Goal: Task Accomplishment & Management: Manage account settings

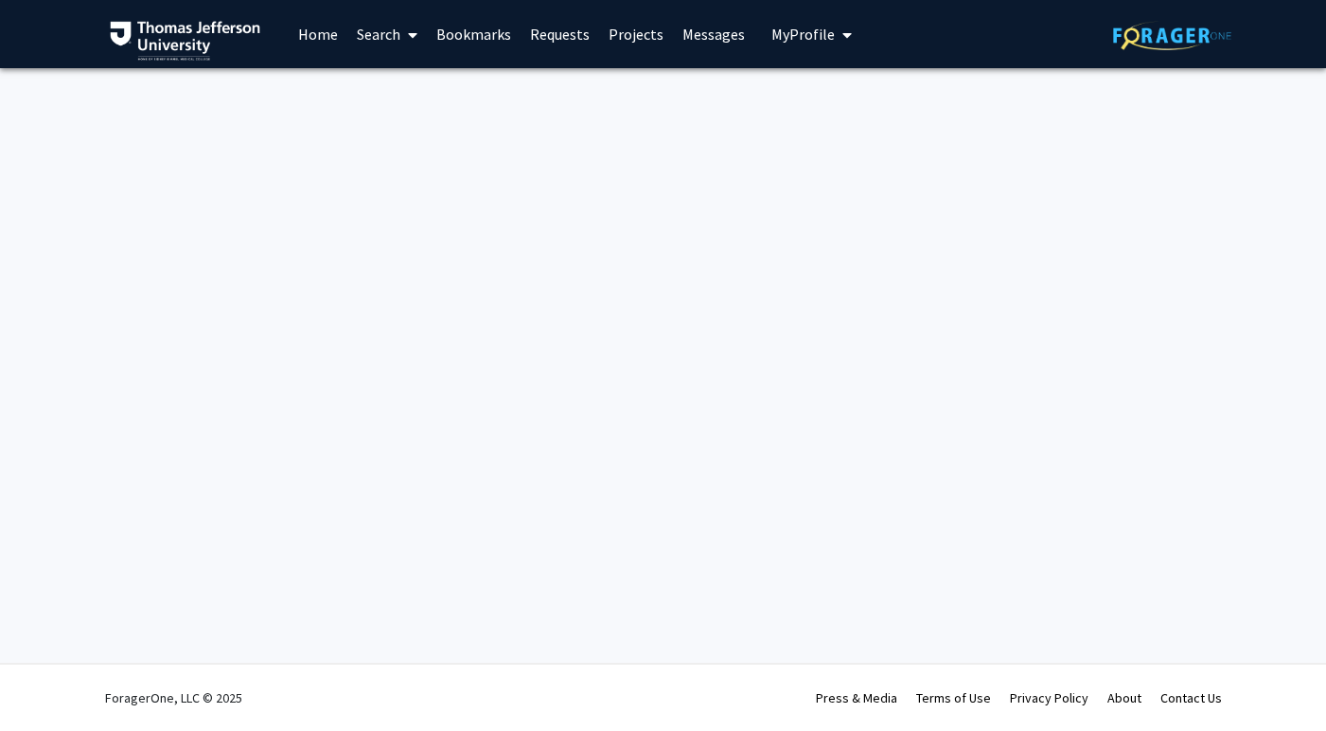
click at [298, 41] on link "Home" at bounding box center [318, 34] width 59 height 66
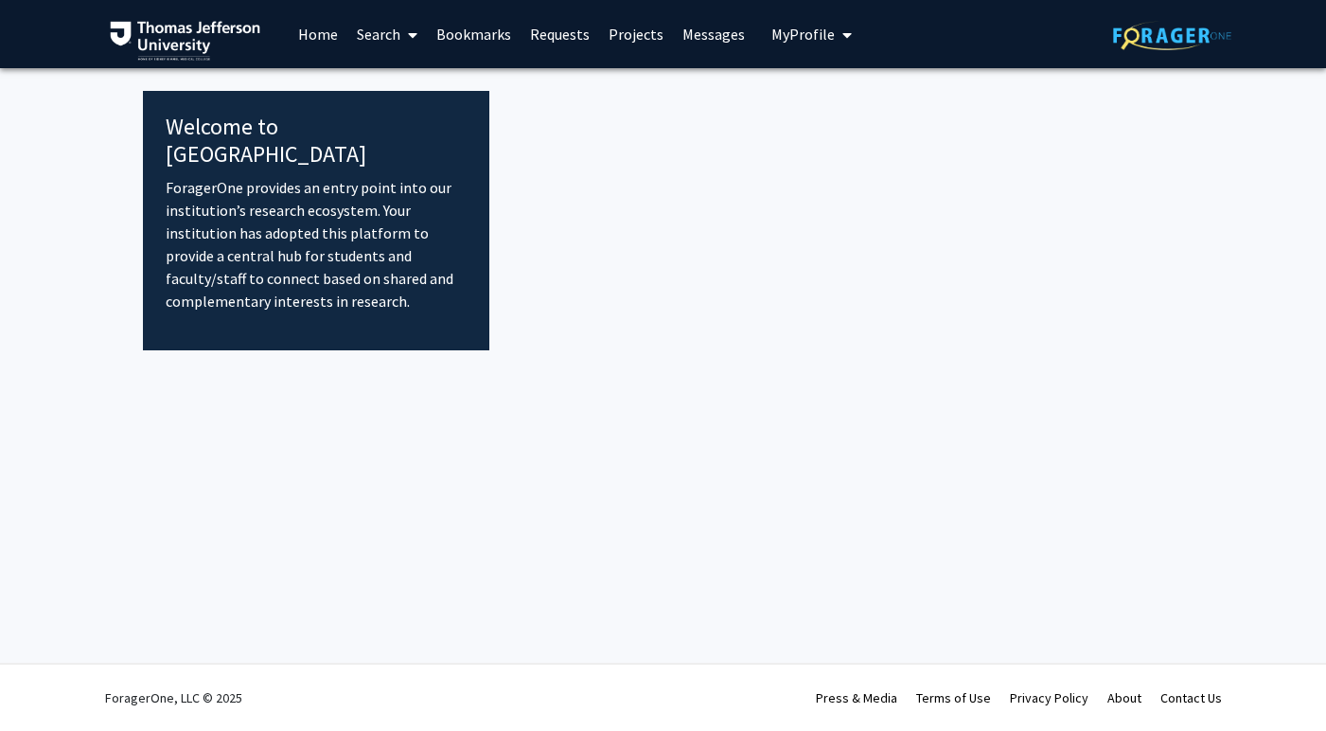
click at [319, 36] on link "Home" at bounding box center [318, 34] width 59 height 66
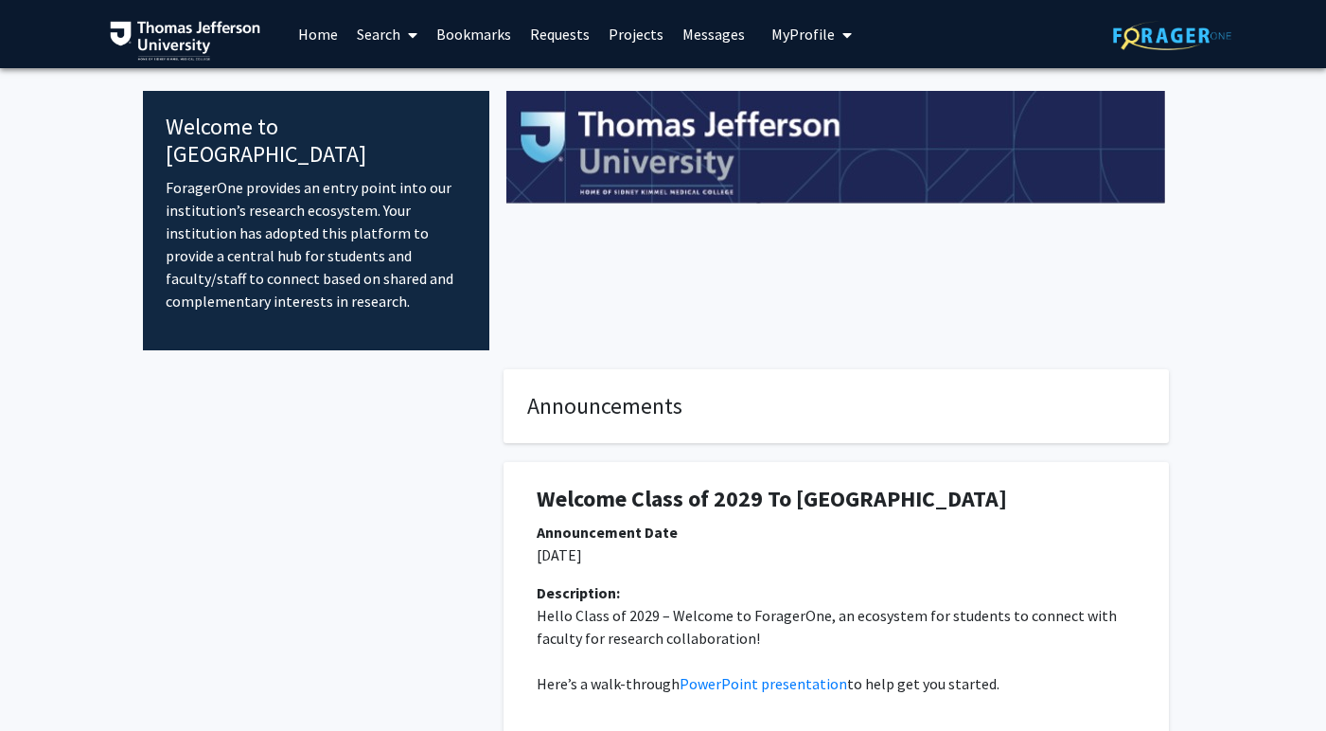
click at [395, 41] on link "Search" at bounding box center [387, 34] width 80 height 66
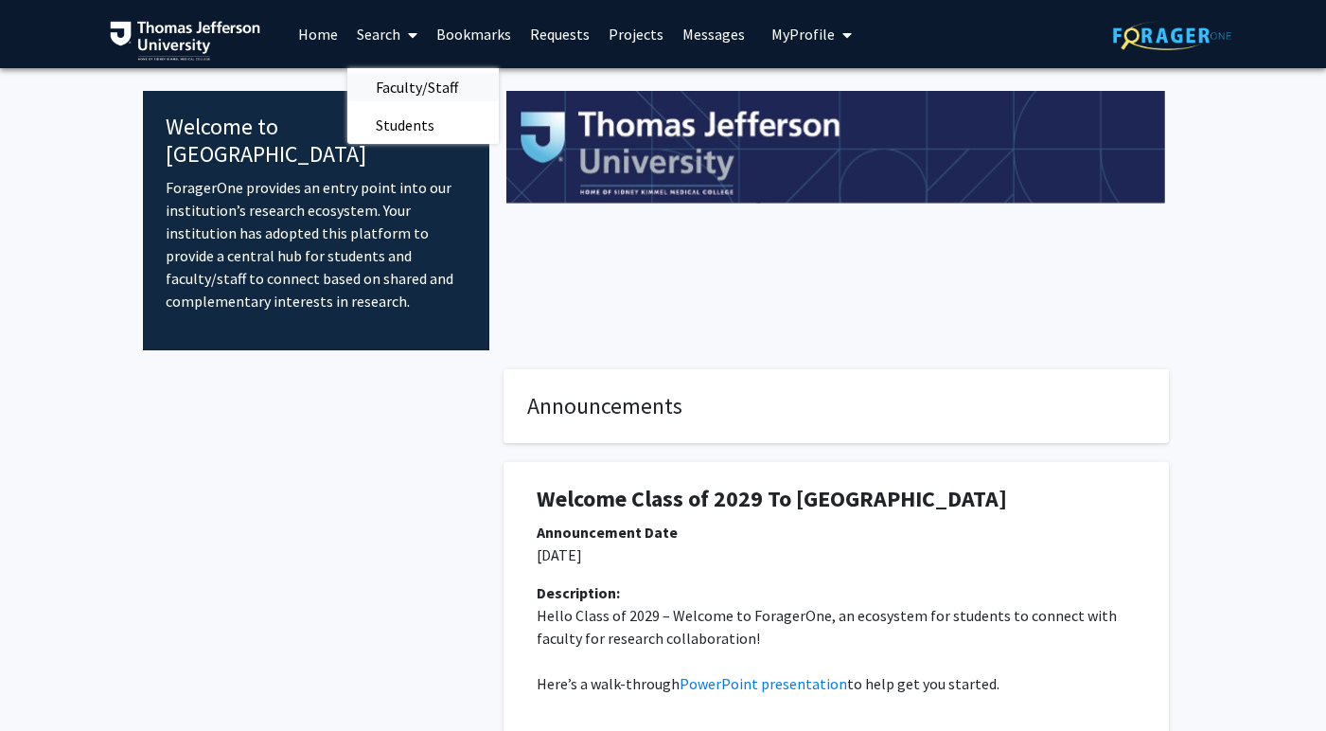
click at [402, 89] on span "Faculty/Staff" at bounding box center [416, 87] width 139 height 38
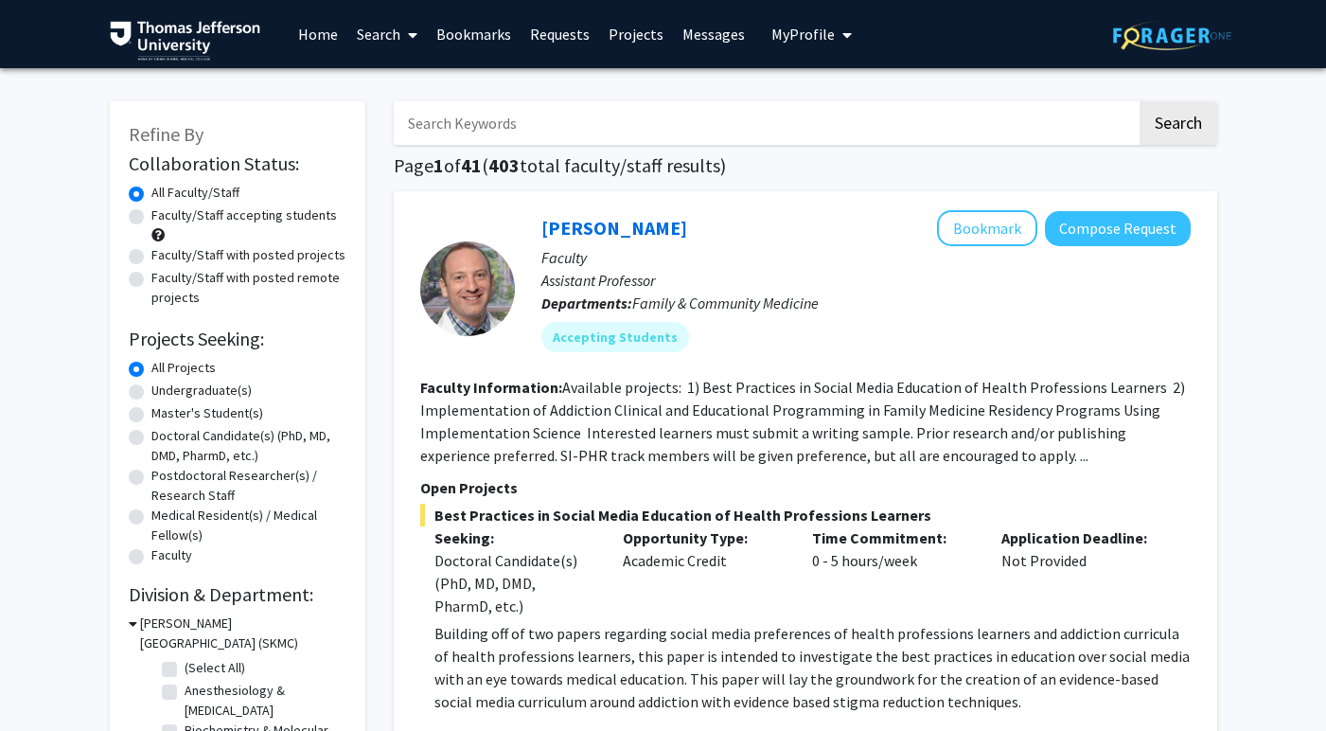
click at [643, 32] on link "Projects" at bounding box center [636, 34] width 74 height 66
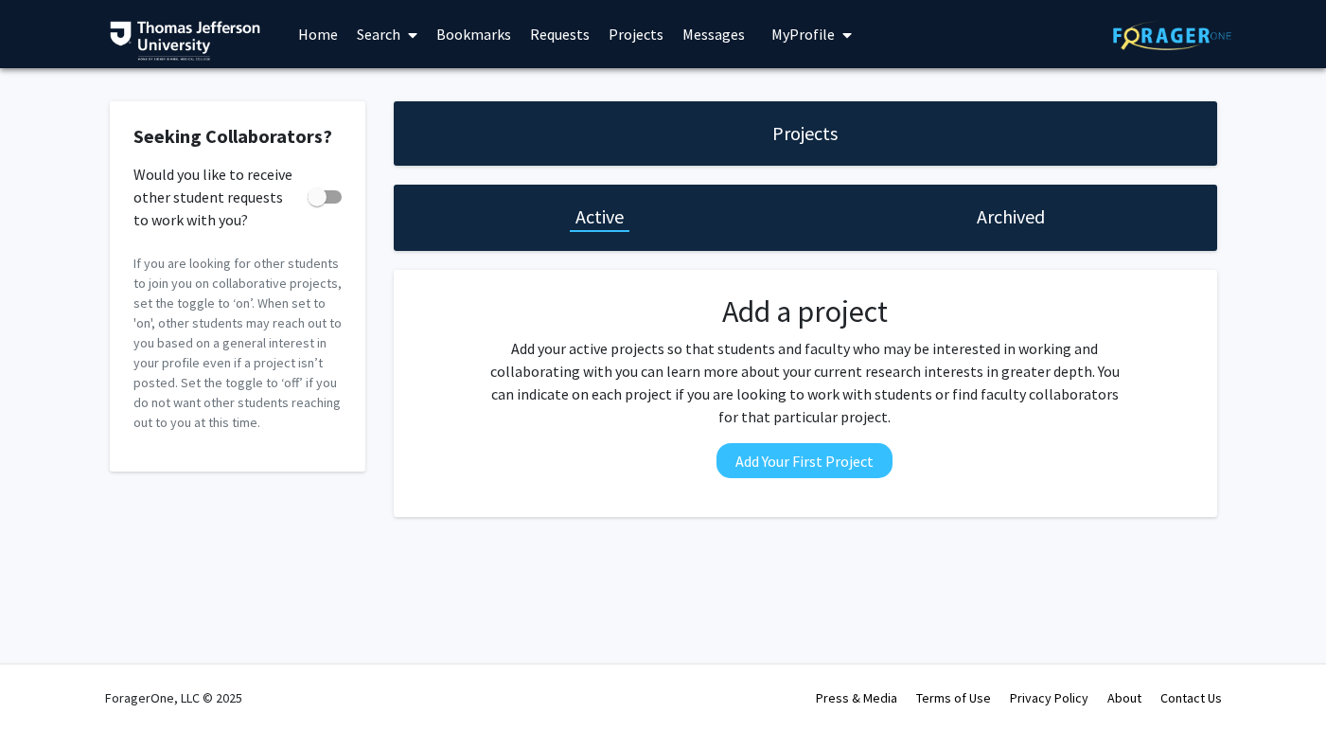
click at [606, 217] on h1 "Active" at bounding box center [599, 216] width 48 height 27
click at [712, 43] on link "Messages" at bounding box center [713, 34] width 81 height 66
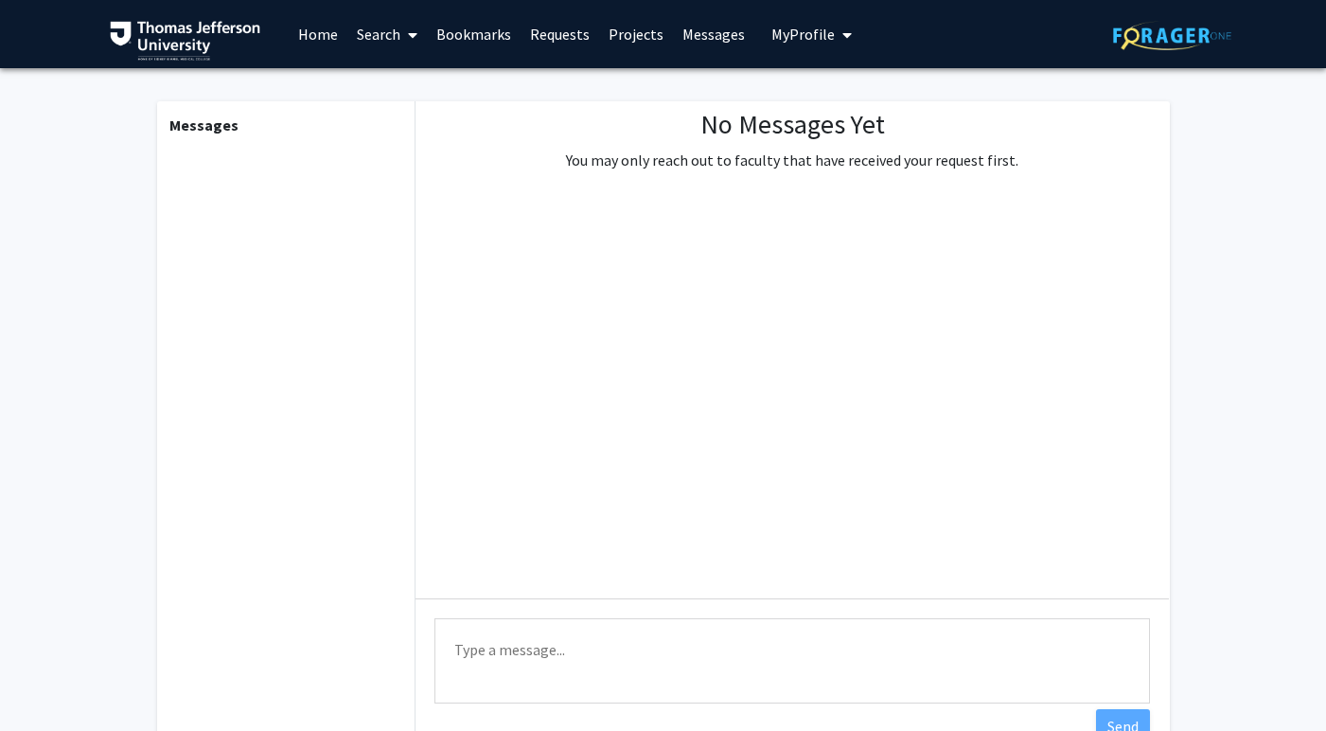
click at [809, 38] on span "My Profile" at bounding box center [802, 34] width 63 height 19
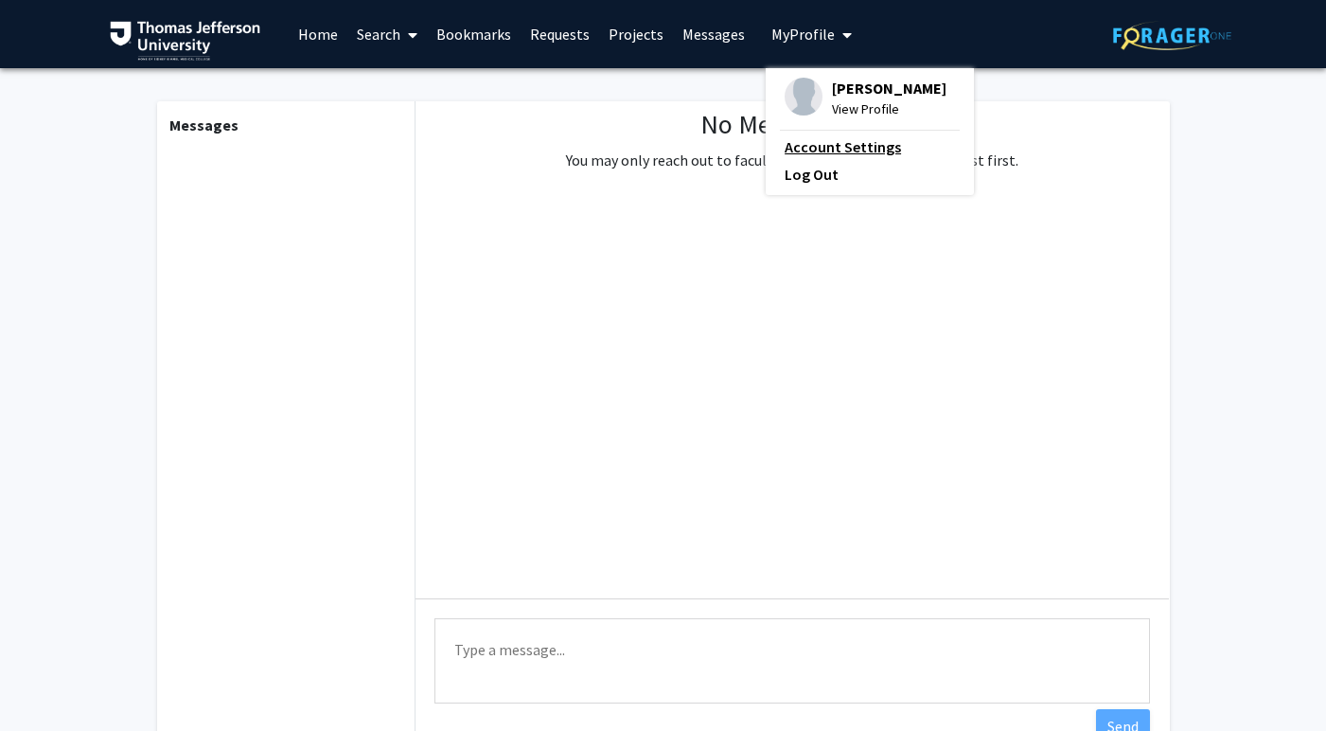
click at [850, 150] on link "Account Settings" at bounding box center [870, 146] width 170 height 23
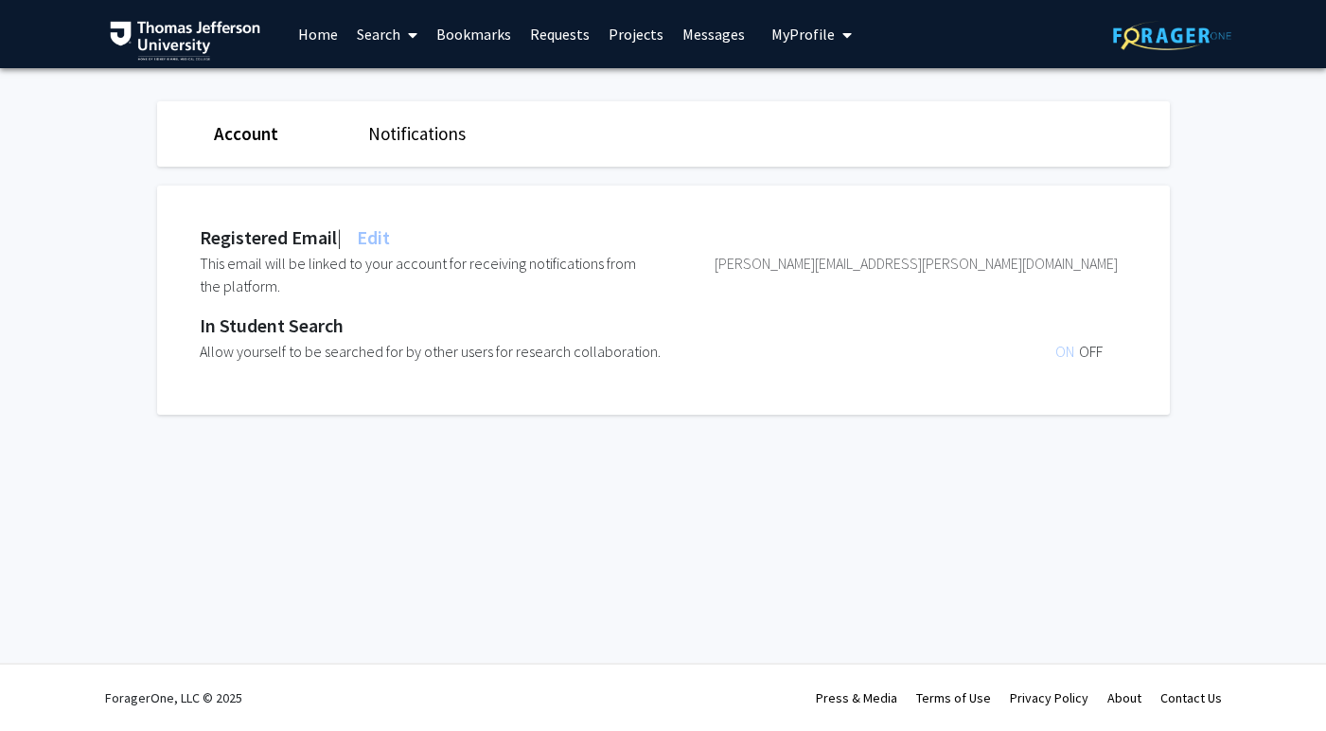
click at [802, 26] on span "My Profile" at bounding box center [802, 34] width 63 height 19
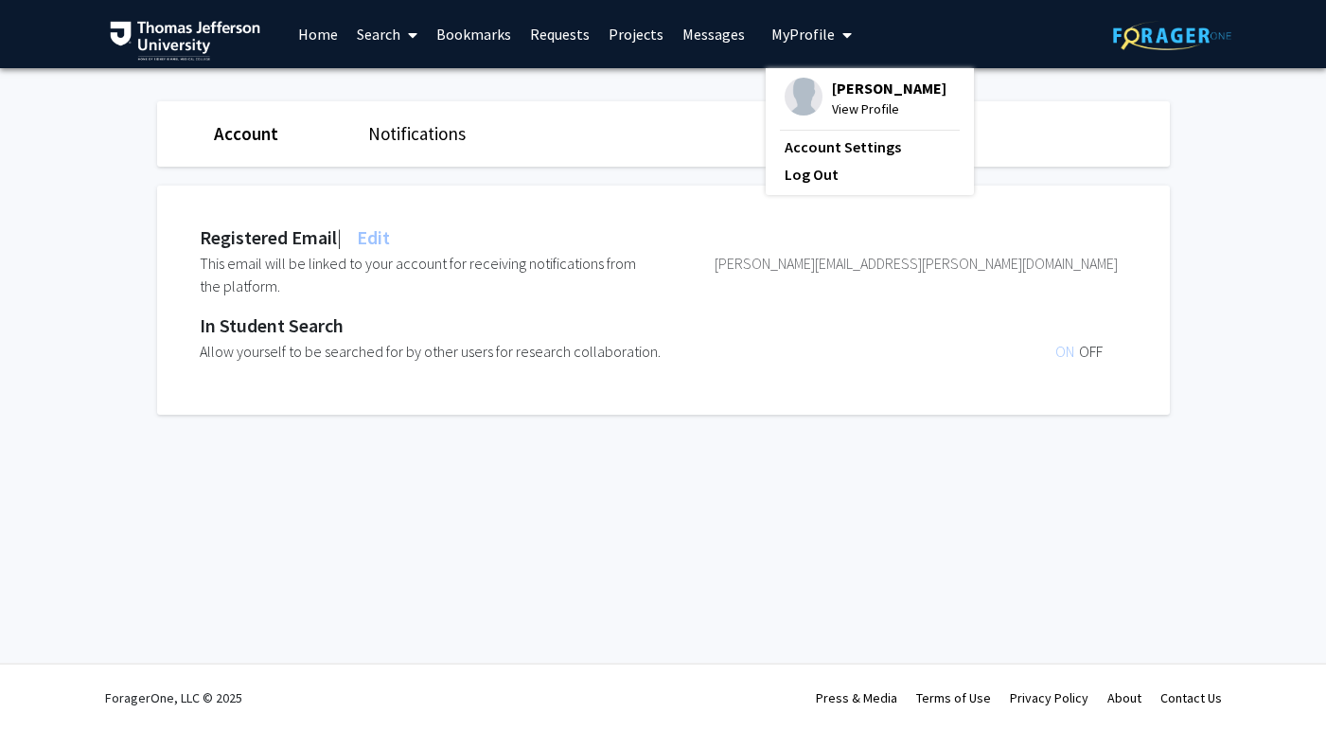
click at [842, 88] on span "[PERSON_NAME]" at bounding box center [889, 88] width 115 height 21
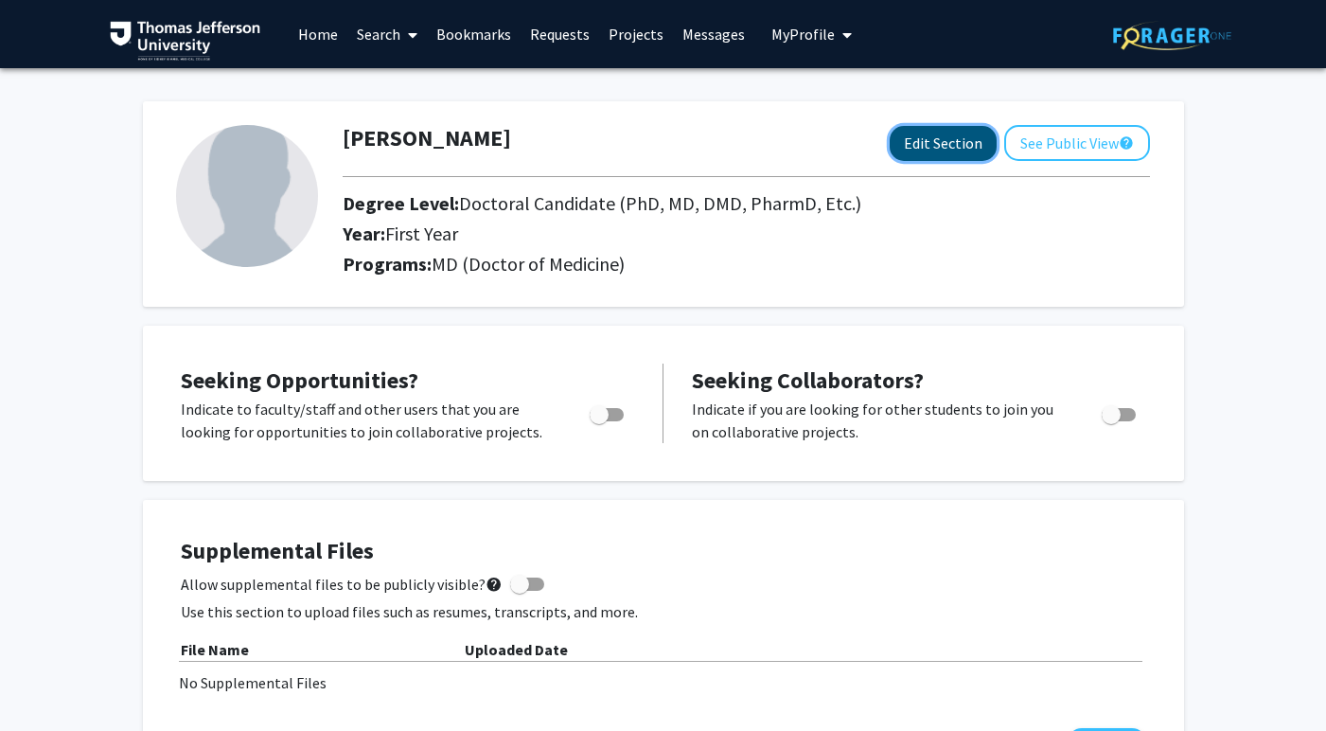
click at [934, 150] on button "Edit Section" at bounding box center [943, 143] width 107 height 35
select select "first_year"
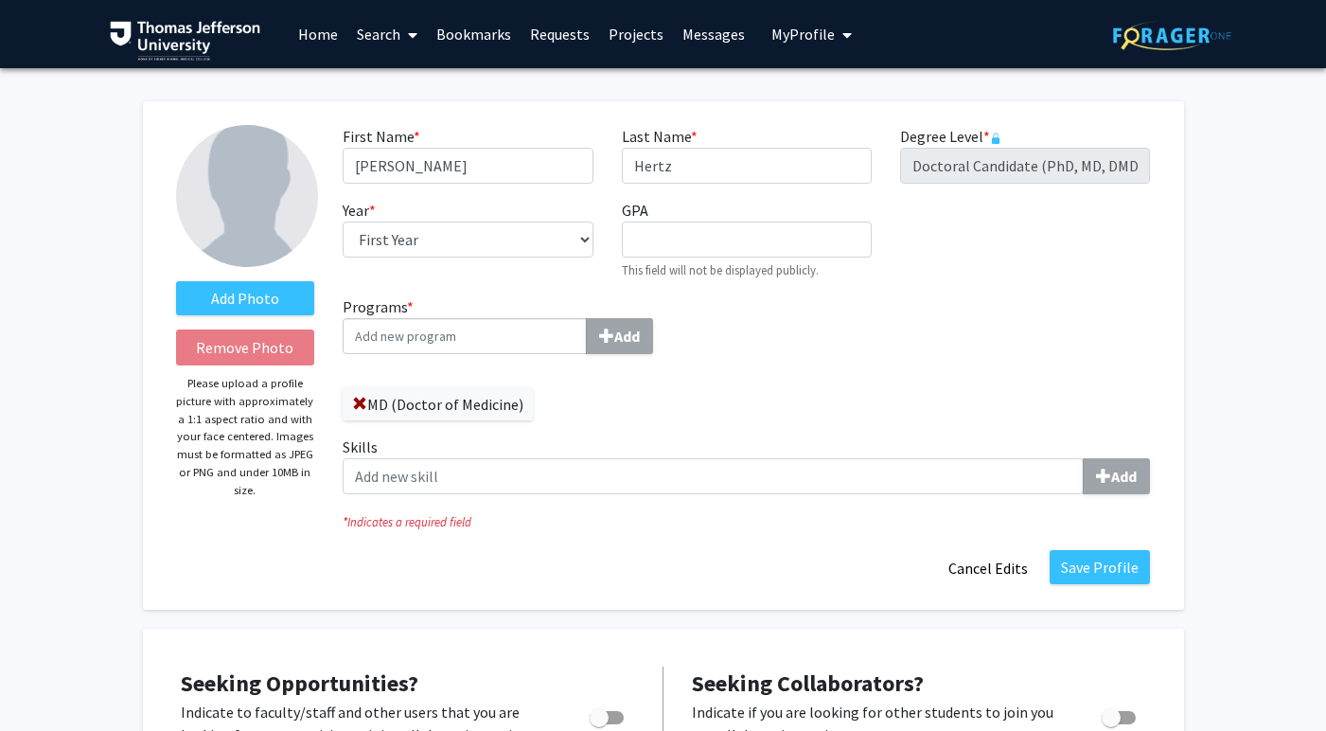
click at [242, 209] on img at bounding box center [247, 196] width 142 height 142
click at [261, 300] on label "Add Photo" at bounding box center [245, 298] width 139 height 34
click at [0, 0] on input "Add Photo" at bounding box center [0, 0] width 0 height 0
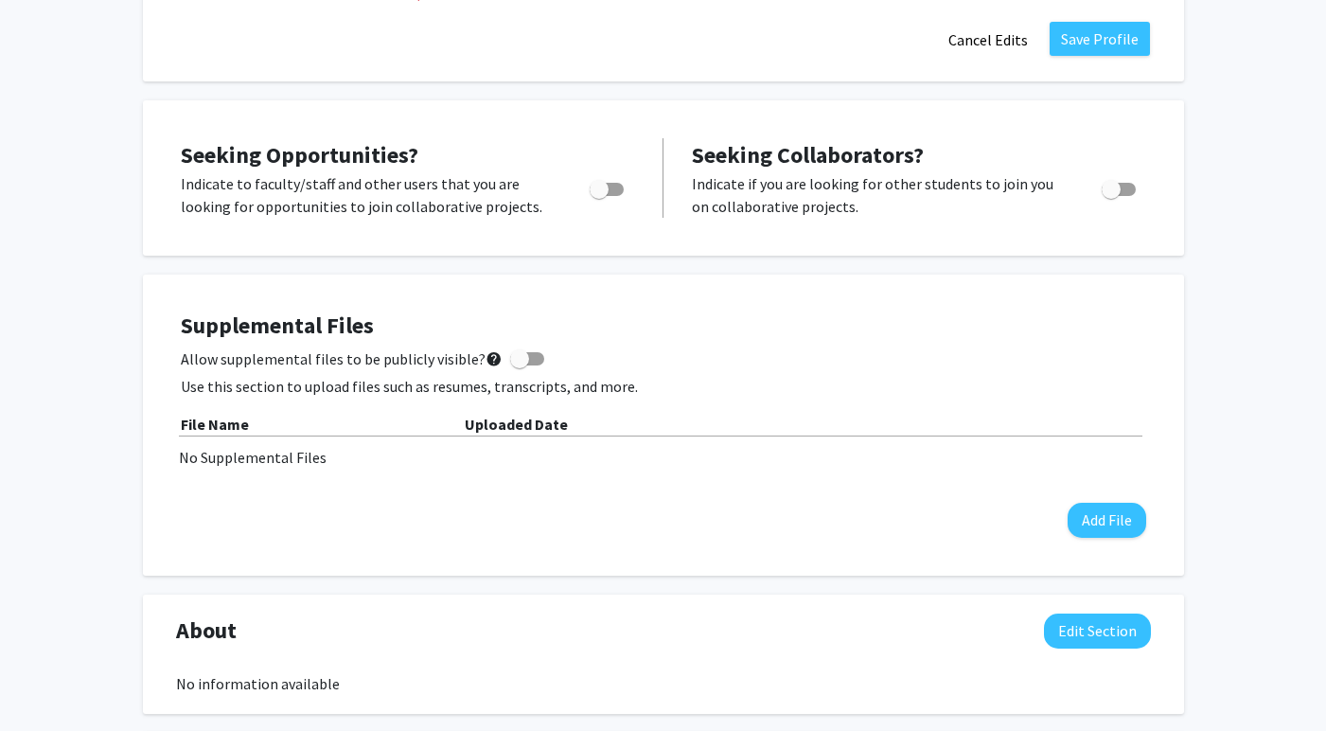
scroll to position [534, 0]
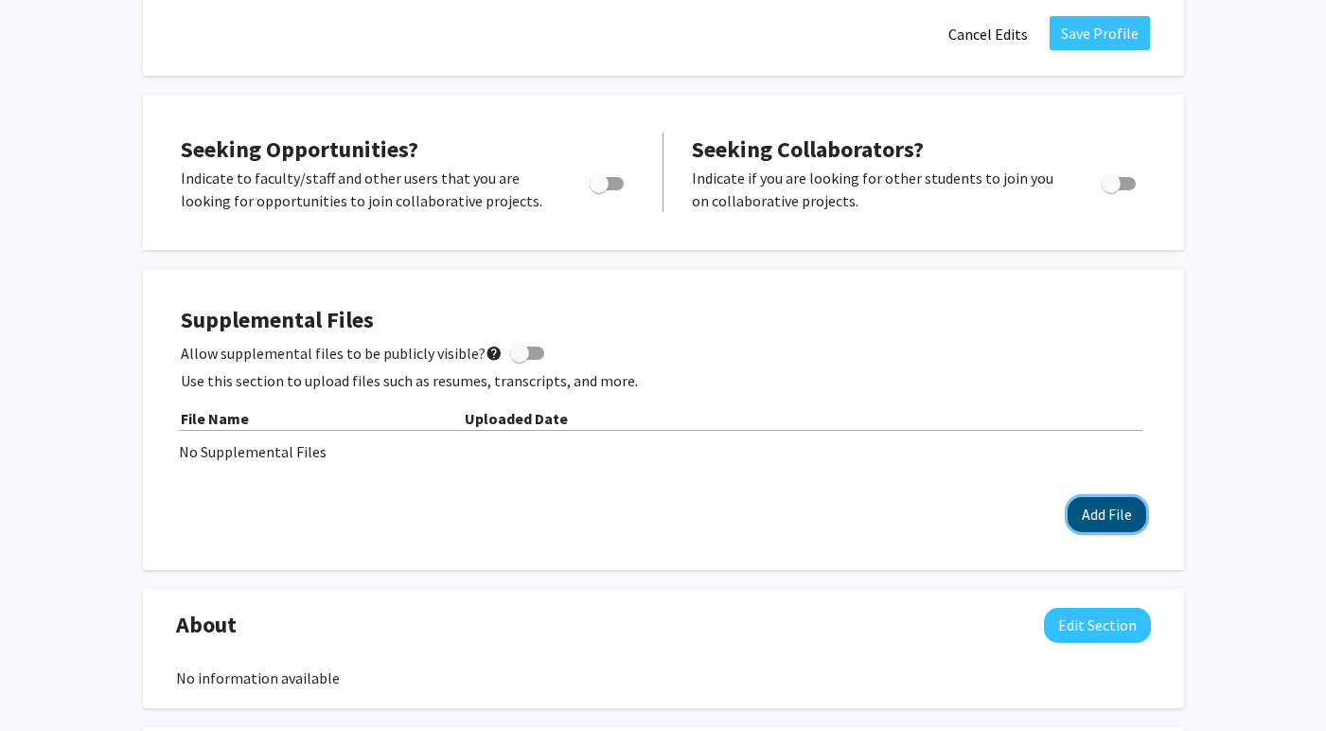
click at [1105, 527] on button "Add File" at bounding box center [1107, 514] width 79 height 35
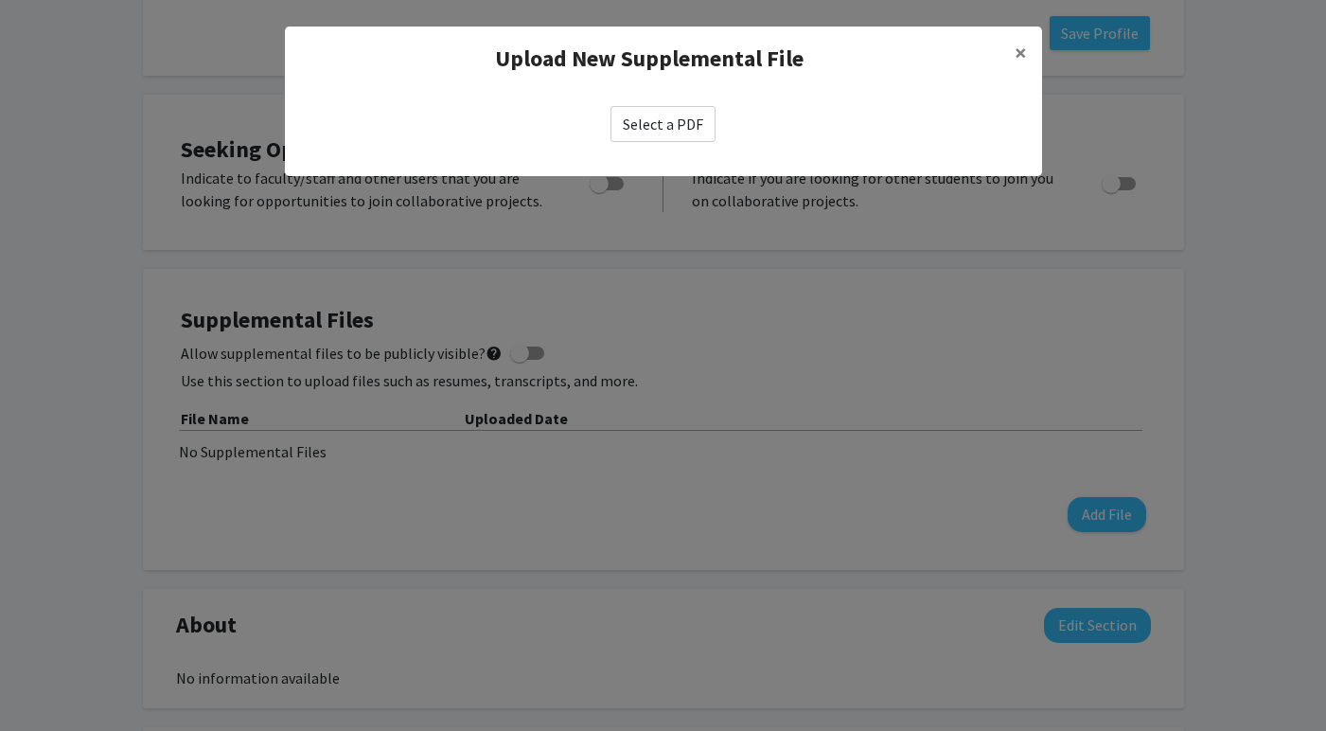
click at [674, 114] on label "Select a PDF" at bounding box center [662, 124] width 105 height 36
click at [0, 0] on input "Select a PDF" at bounding box center [0, 0] width 0 height 0
click at [881, 463] on modal-container "Upload New Supplemental File × Select a PDF" at bounding box center [663, 365] width 1326 height 731
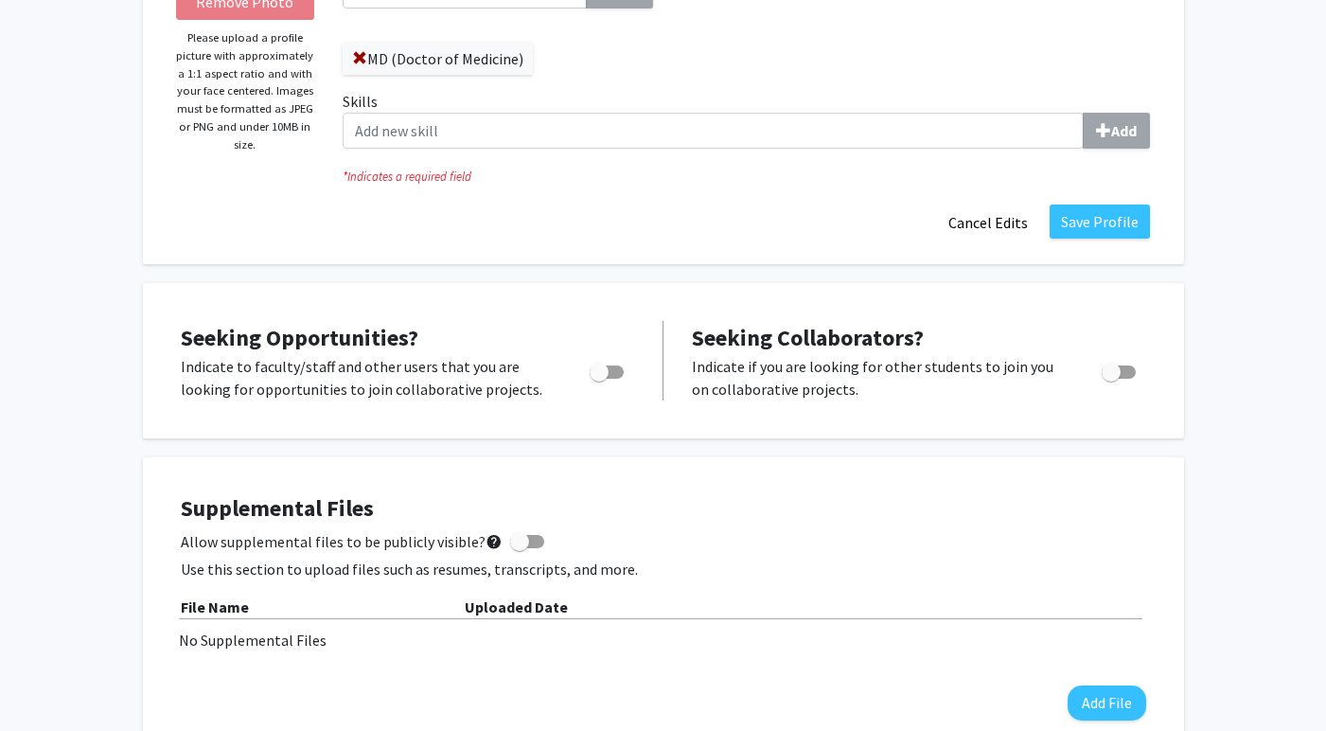
scroll to position [0, 0]
